Goal: Find contact information

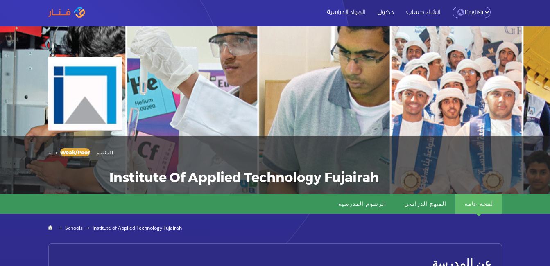
click at [474, 14] on select "English Arabic" at bounding box center [472, 12] width 38 height 11
click at [453, 7] on select "English Arabic" at bounding box center [472, 12] width 38 height 11
click at [472, 13] on select "English Arabic" at bounding box center [472, 12] width 38 height 11
select select "ar"
click at [453, 7] on select "English Arabic" at bounding box center [472, 12] width 38 height 11
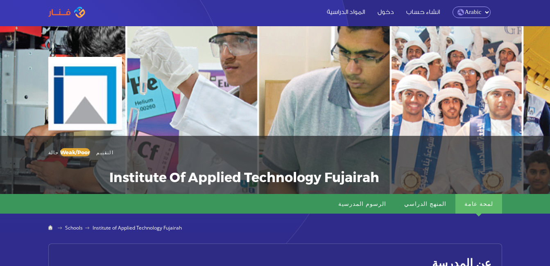
click at [474, 11] on select "English Arabic" at bounding box center [472, 12] width 38 height 11
select select "en"
click at [453, 7] on select "English Arabic" at bounding box center [472, 12] width 38 height 11
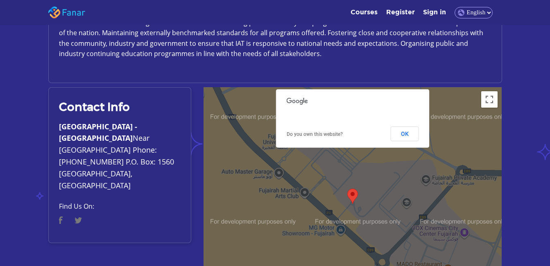
scroll to position [422, 0]
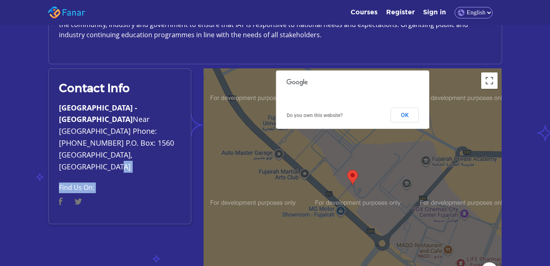
drag, startPoint x: 124, startPoint y: 139, endPoint x: 101, endPoint y: 153, distance: 26.5
click at [101, 153] on div "Contact Info Applied Technology High School - Fujairah Near Higher college of t…" at bounding box center [119, 146] width 143 height 156
drag, startPoint x: 101, startPoint y: 153, endPoint x: 171, endPoint y: 153, distance: 70.0
click at [171, 153] on div "Contact Info Applied Technology High School - Fujairah Near Higher college of t…" at bounding box center [119, 146] width 143 height 156
drag, startPoint x: 150, startPoint y: 118, endPoint x: 90, endPoint y: 134, distance: 62.1
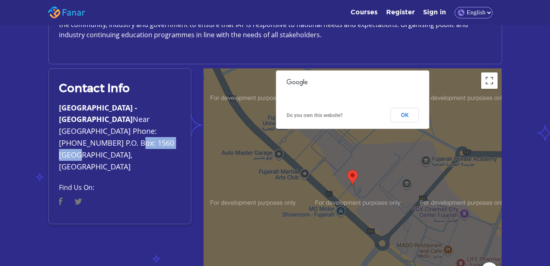
click at [90, 134] on p "Applied Technology High School - Fujairah Near Higher college of tech.,Fujairah…" at bounding box center [120, 137] width 122 height 71
drag, startPoint x: 90, startPoint y: 134, endPoint x: 150, endPoint y: 116, distance: 63.2
click at [150, 116] on p "Applied Technology High School - Fujairah Near Higher college of tech.,Fujairah…" at bounding box center [120, 137] width 122 height 71
drag, startPoint x: 152, startPoint y: 121, endPoint x: 90, endPoint y: 132, distance: 62.8
click at [90, 132] on p "Applied Technology High School - Fujairah Near Higher college of tech.,Fujairah…" at bounding box center [120, 137] width 122 height 71
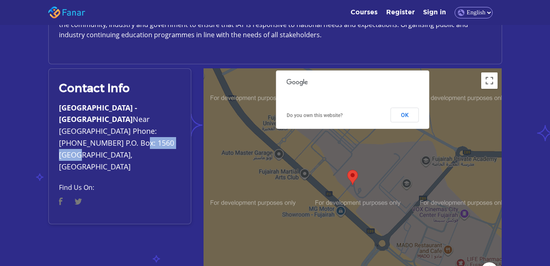
copy p "+971 205 6000"
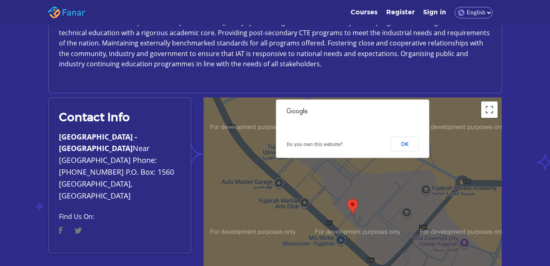
scroll to position [388, 0]
